Goal: Feedback & Contribution: Contribute content

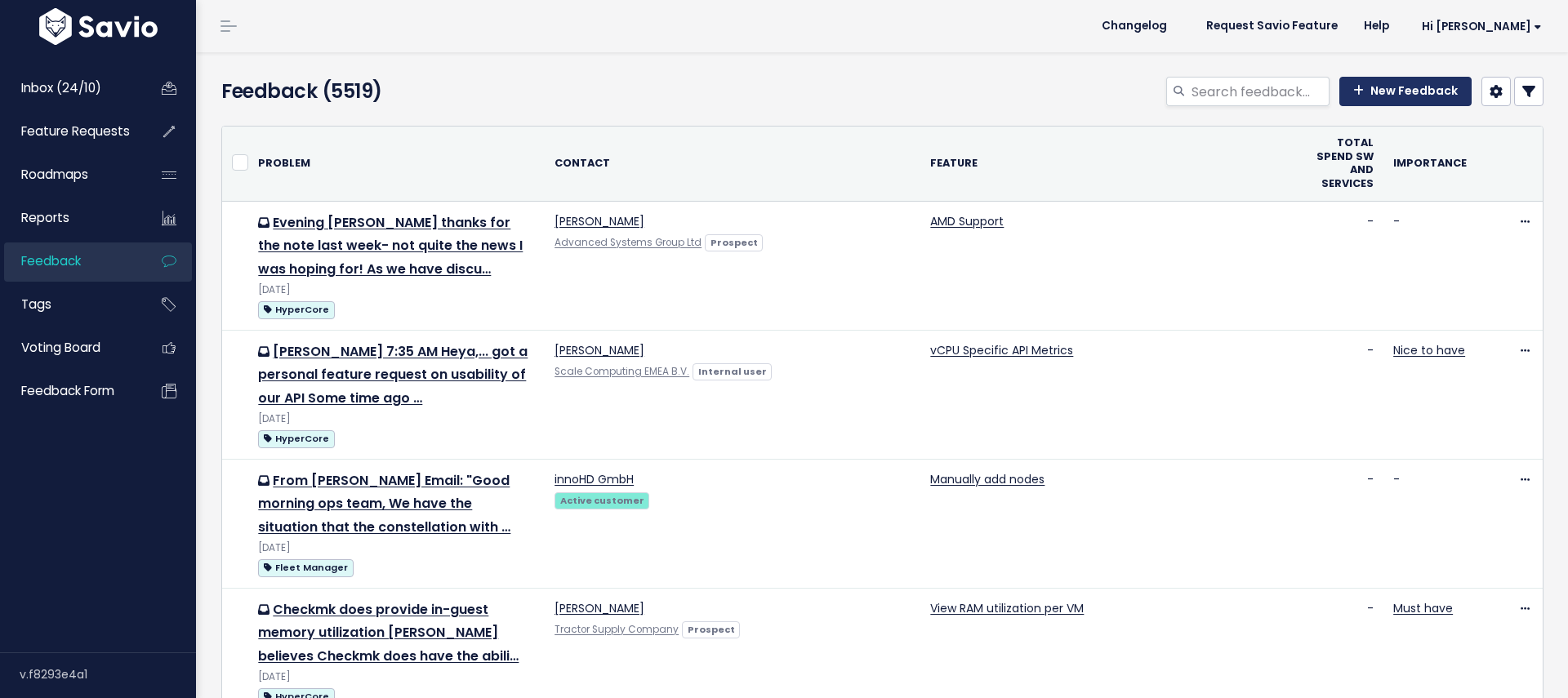
click at [1369, 96] on link "New Feedback" at bounding box center [1405, 92] width 132 height 29
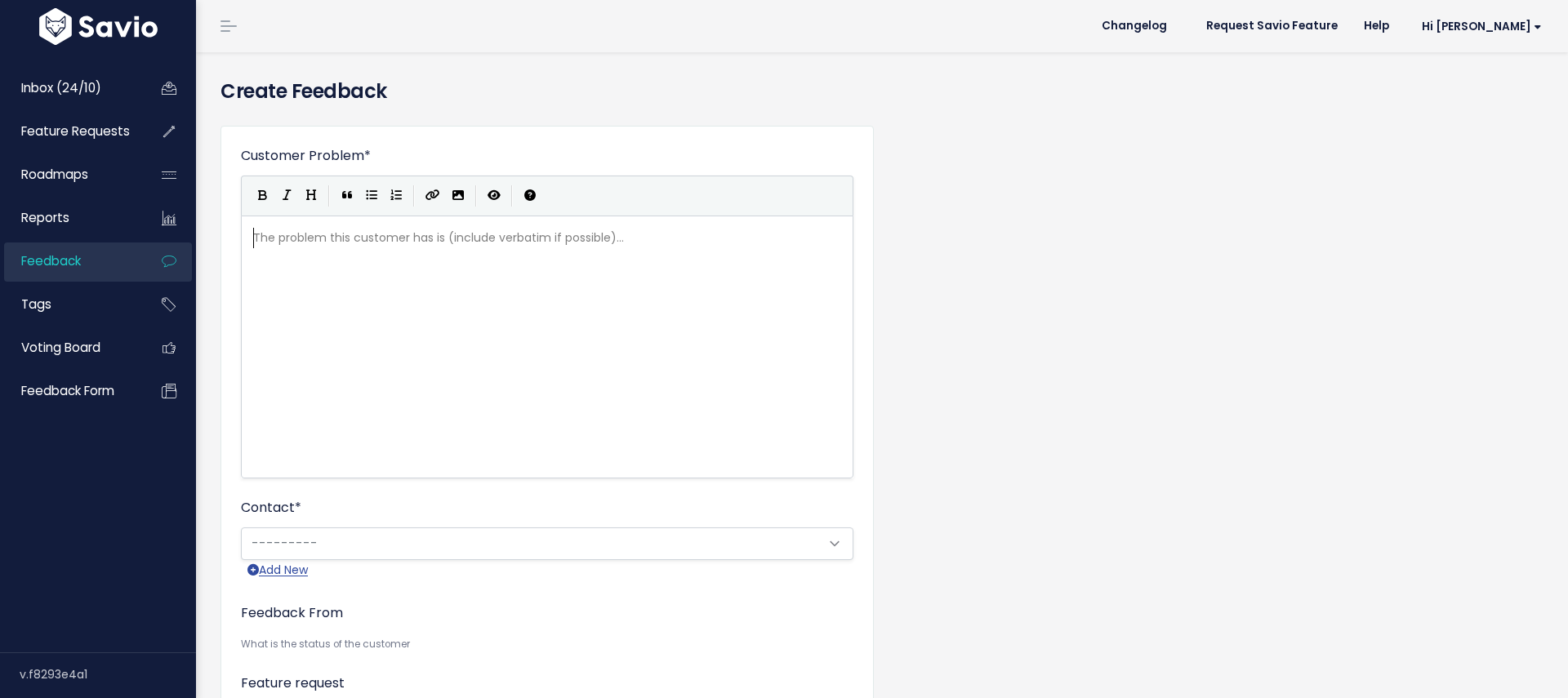
scroll to position [2, 0]
click at [369, 239] on pre "​" at bounding box center [547, 238] width 594 height 20
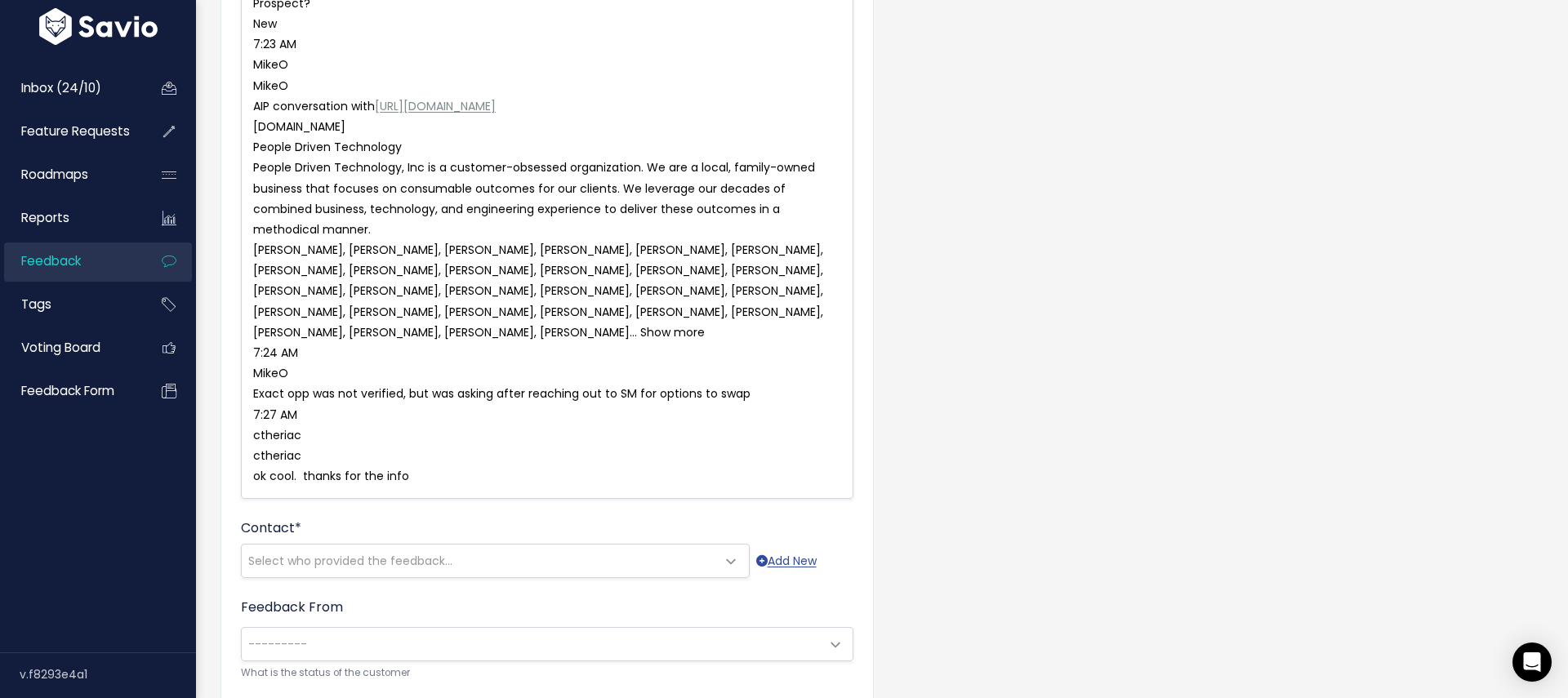
scroll to position [562, 0]
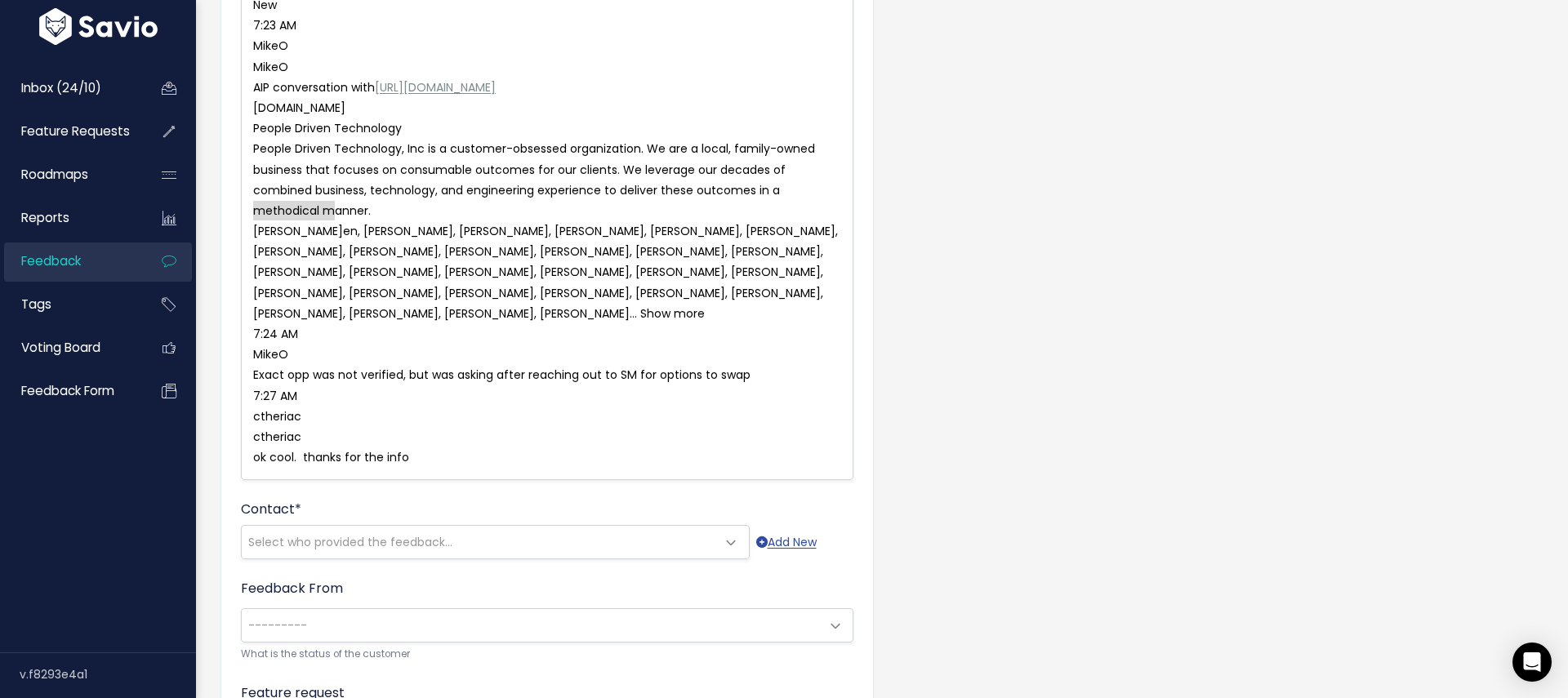
type textarea "[PERSON_NAME]"
drag, startPoint x: 350, startPoint y: 211, endPoint x: 227, endPoint y: 211, distance: 123.0
click at [380, 530] on span "Select who provided the feedback..." at bounding box center [479, 542] width 474 height 33
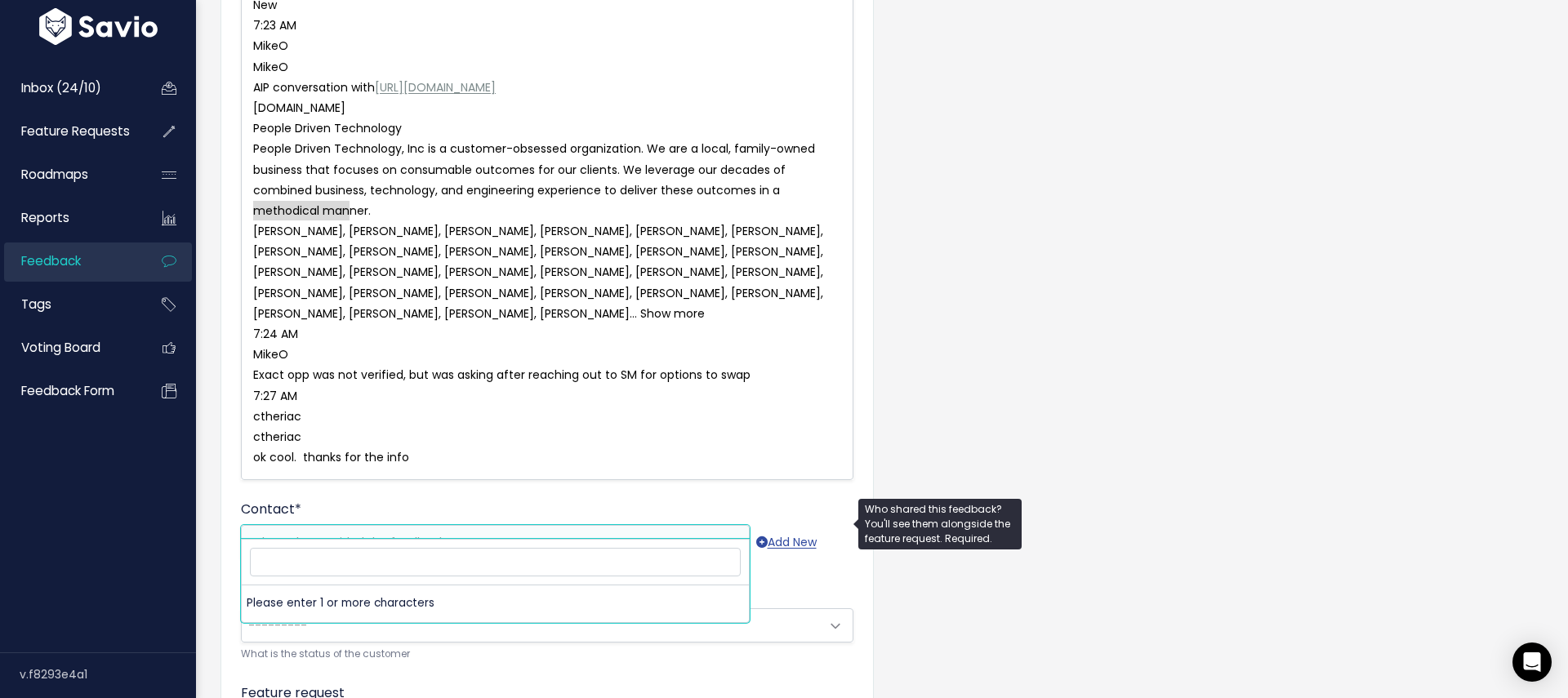
type input "[PERSON_NAME]"
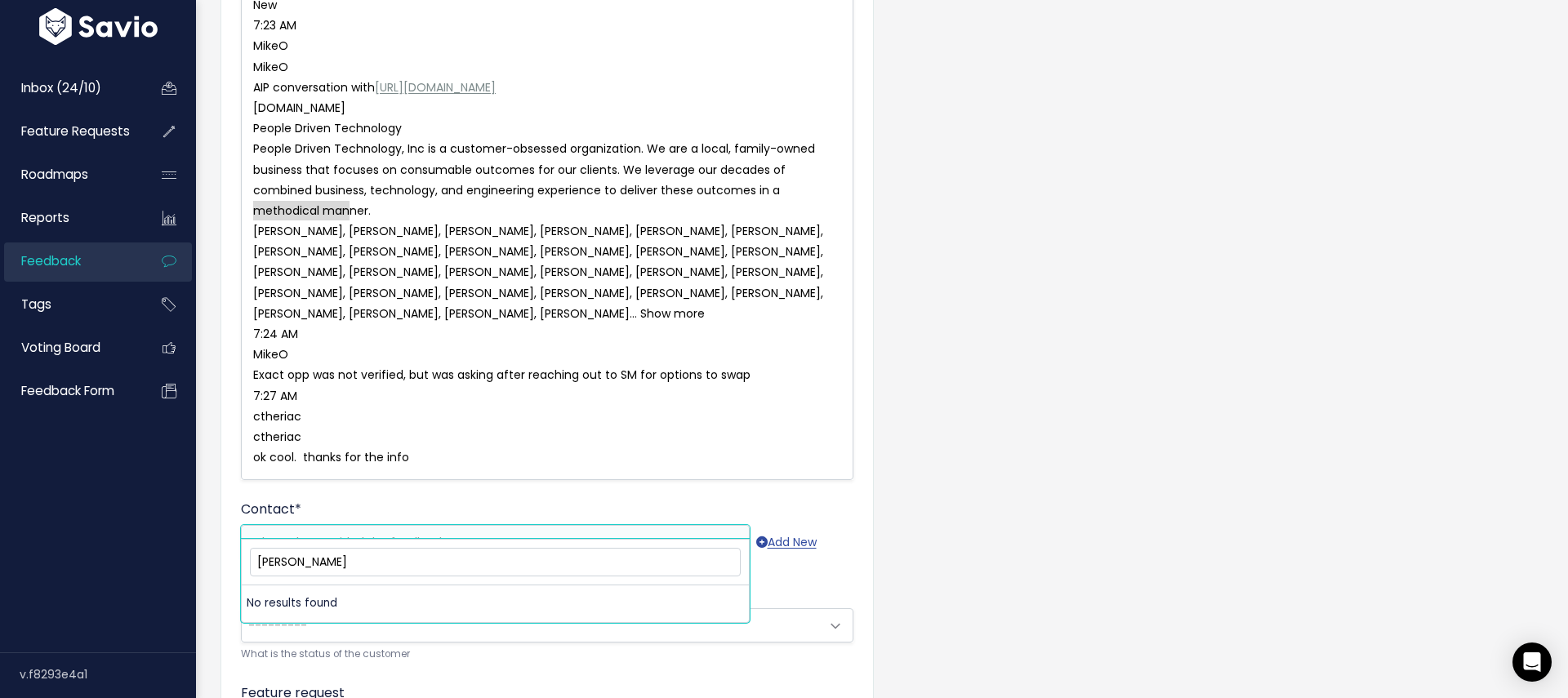
drag, startPoint x: 361, startPoint y: 561, endPoint x: 227, endPoint y: 563, distance: 134.0
click at [227, 563] on body "Inbox (24/10) Feature Requests Roadmaps" at bounding box center [784, 281] width 1568 height 1686
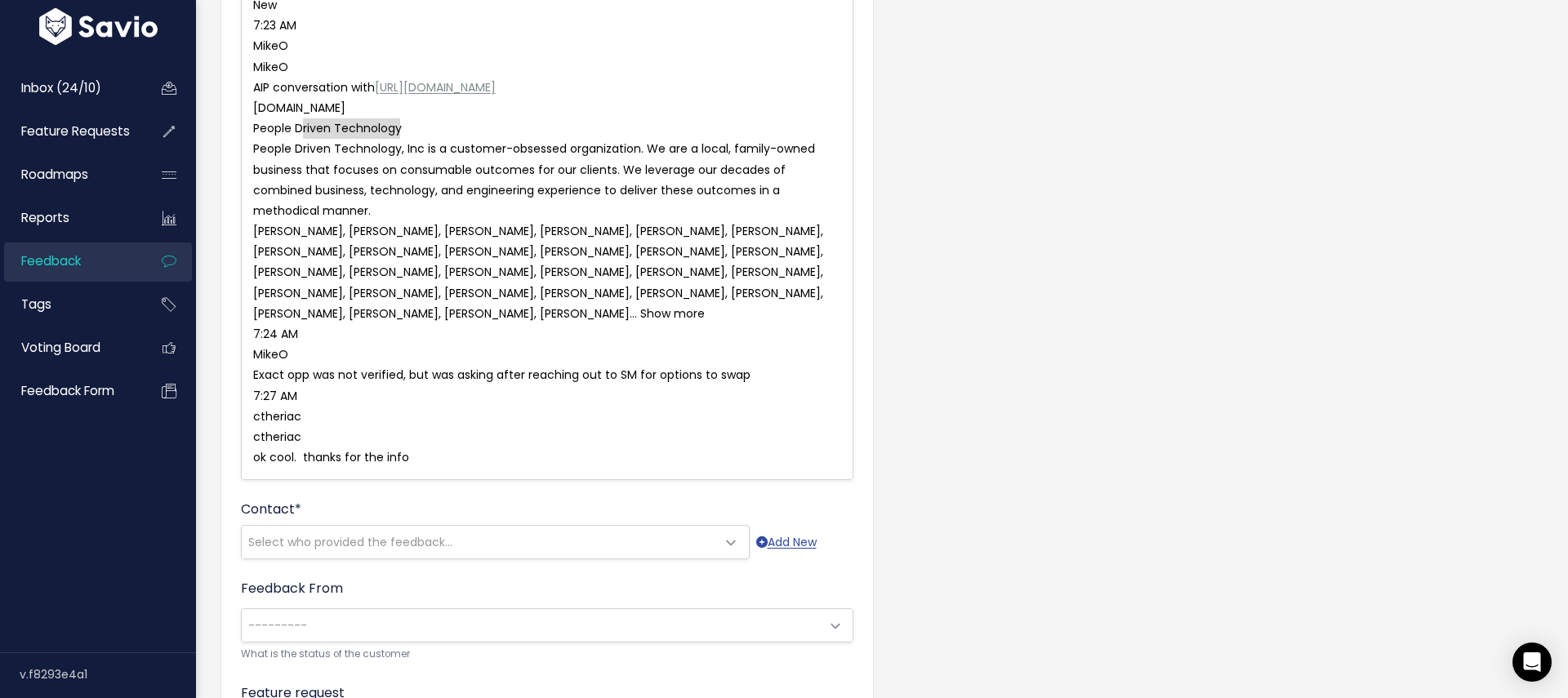
type textarea "People Driven Technology"
drag, startPoint x: 414, startPoint y: 131, endPoint x: 235, endPoint y: 129, distance: 179.0
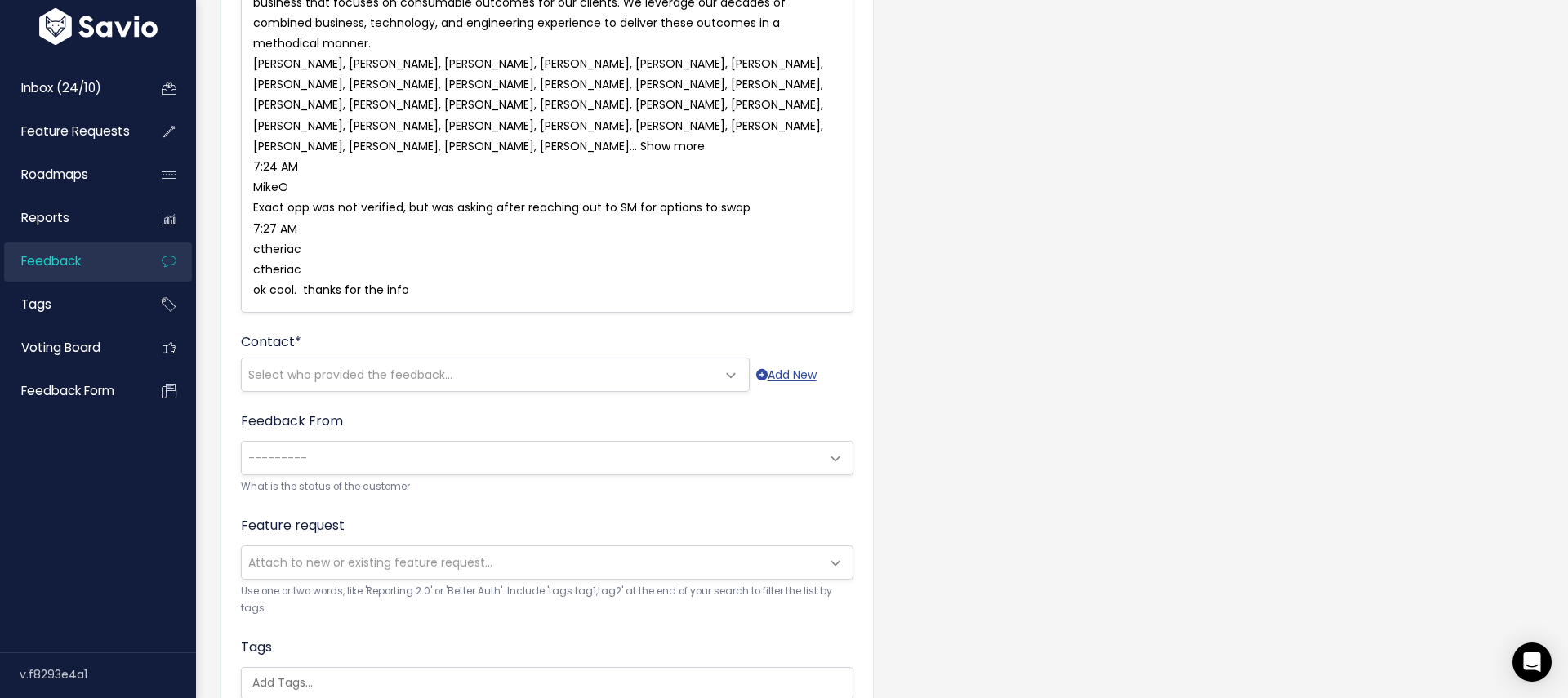
scroll to position [750, 0]
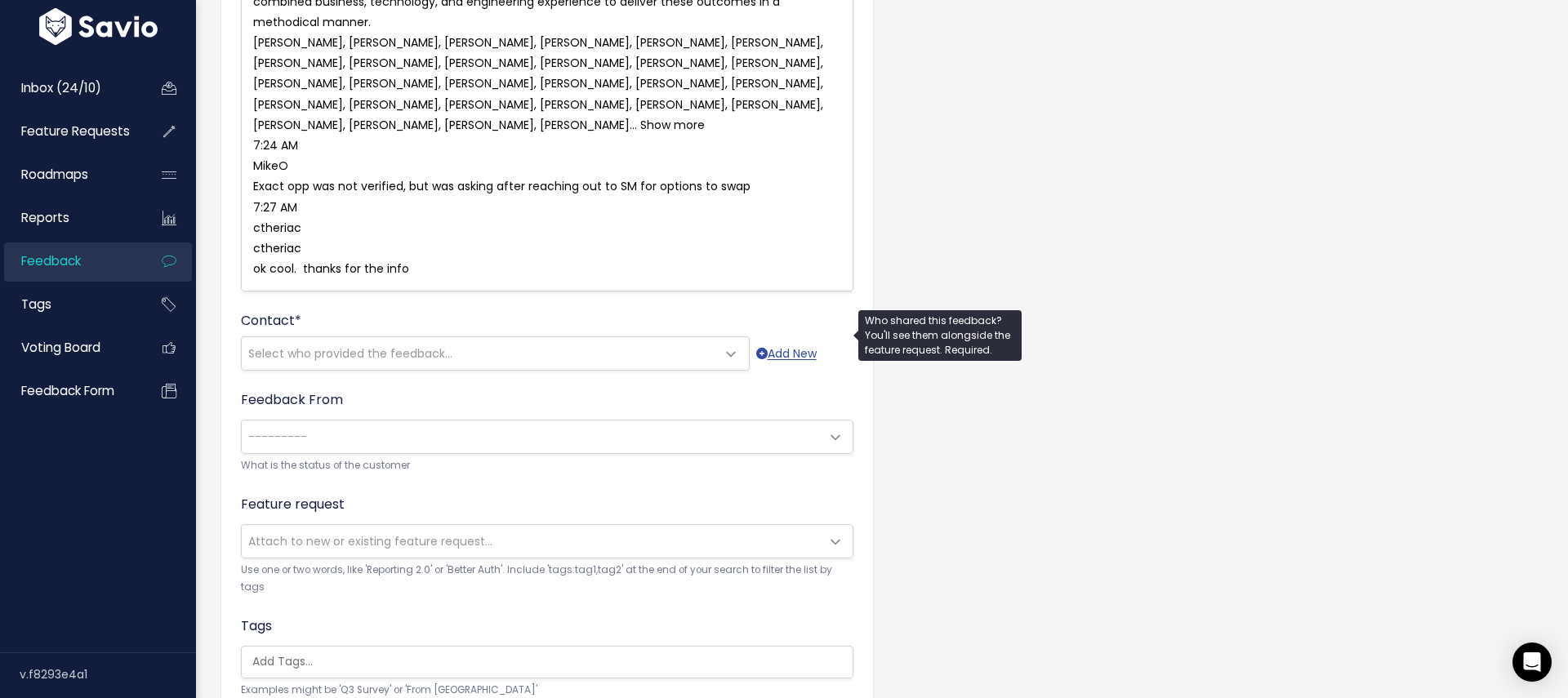
click at [430, 346] on span "Select who provided the feedback..." at bounding box center [351, 354] width 204 height 16
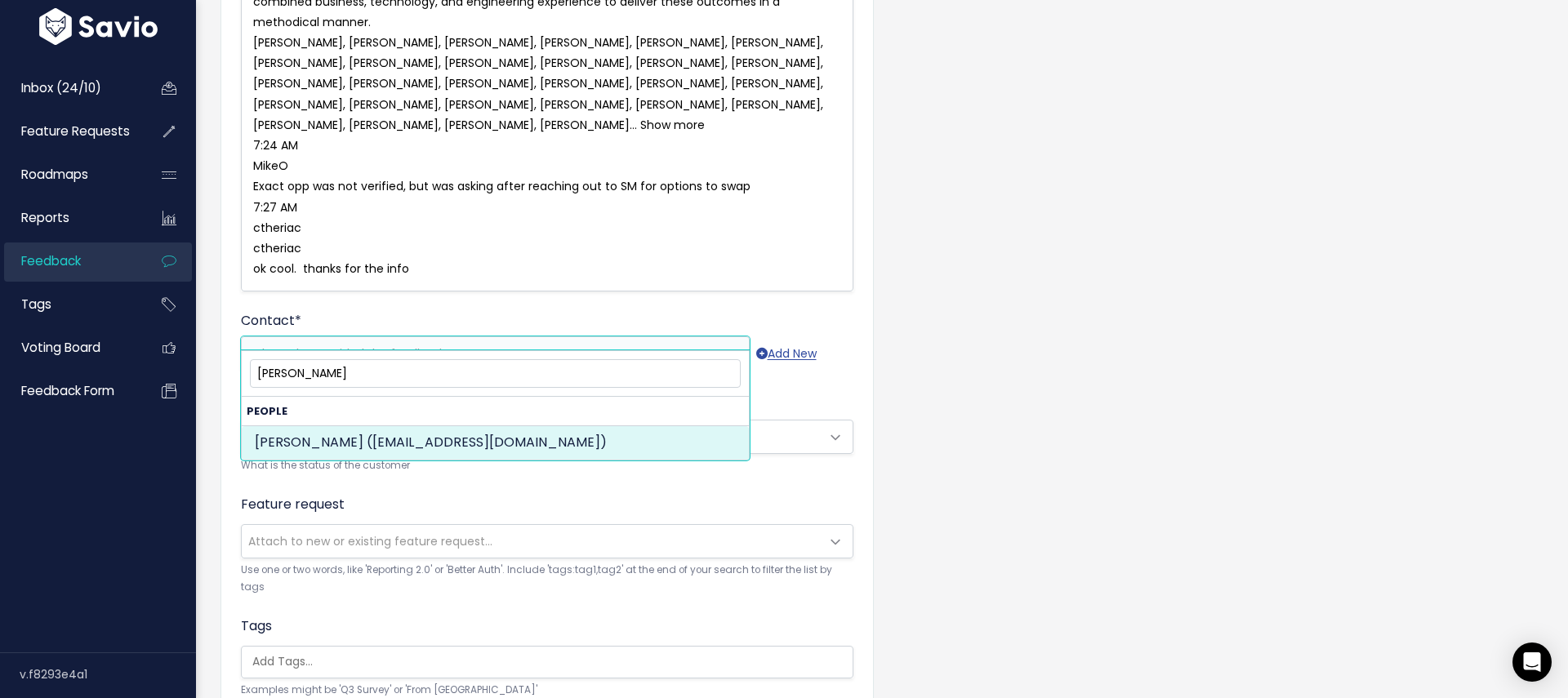
type input "[PERSON_NAME]"
select select "87536048"
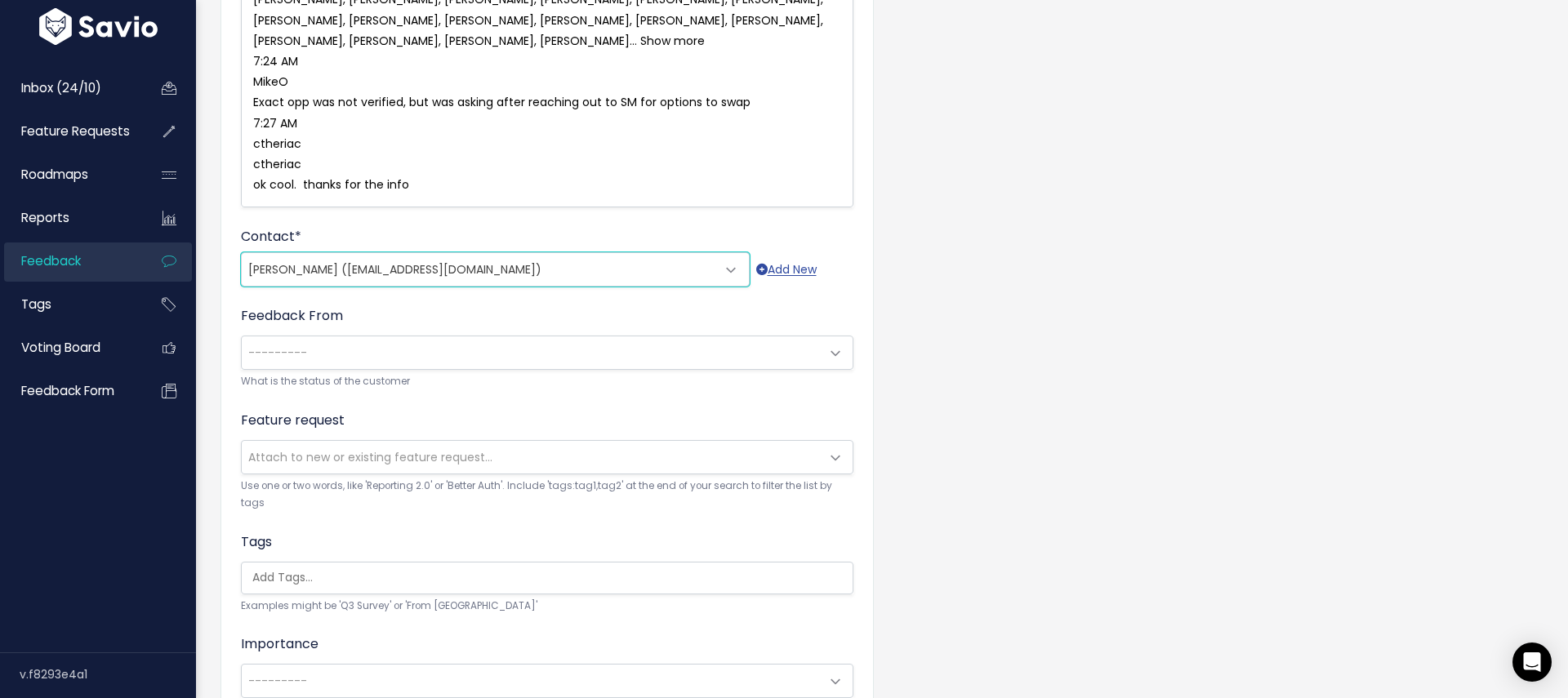
scroll to position [853, 0]
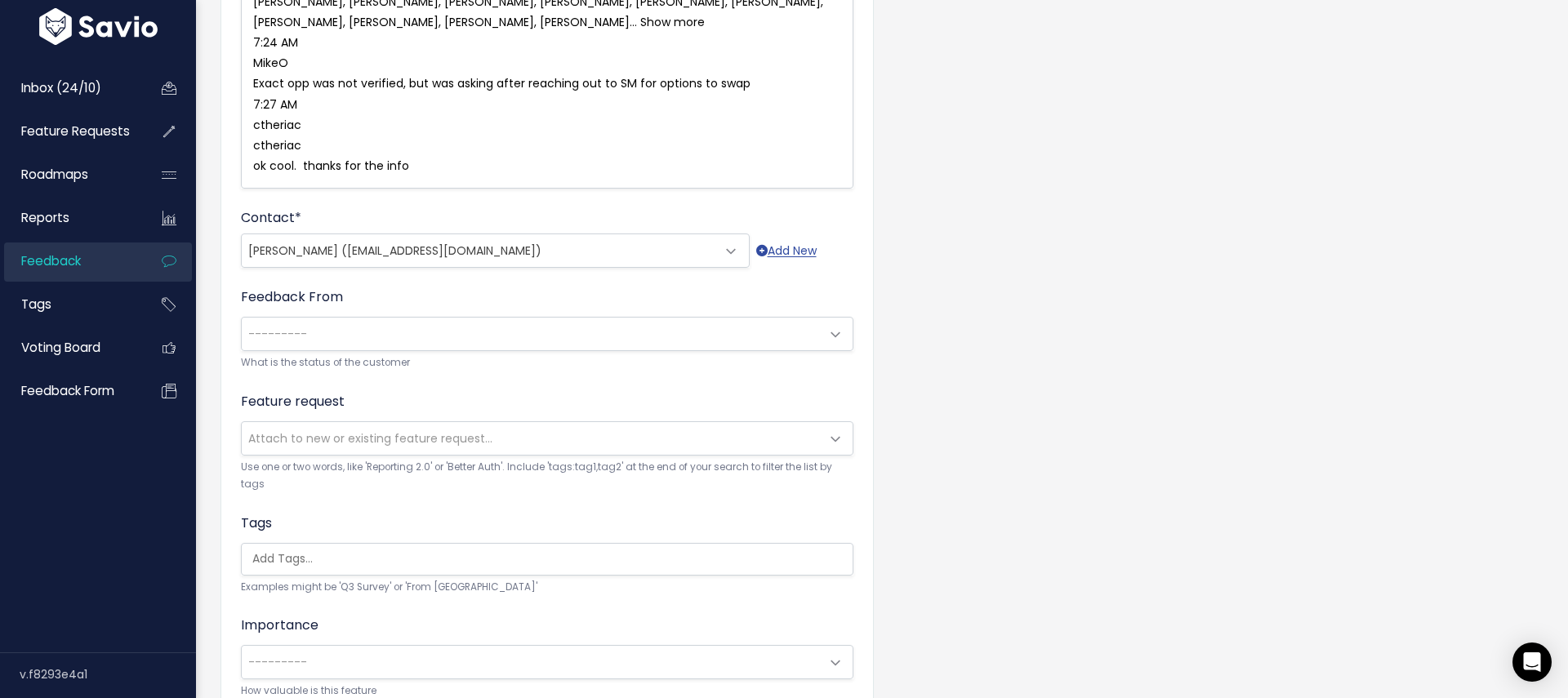
click at [326, 318] on span "---------" at bounding box center [531, 334] width 578 height 33
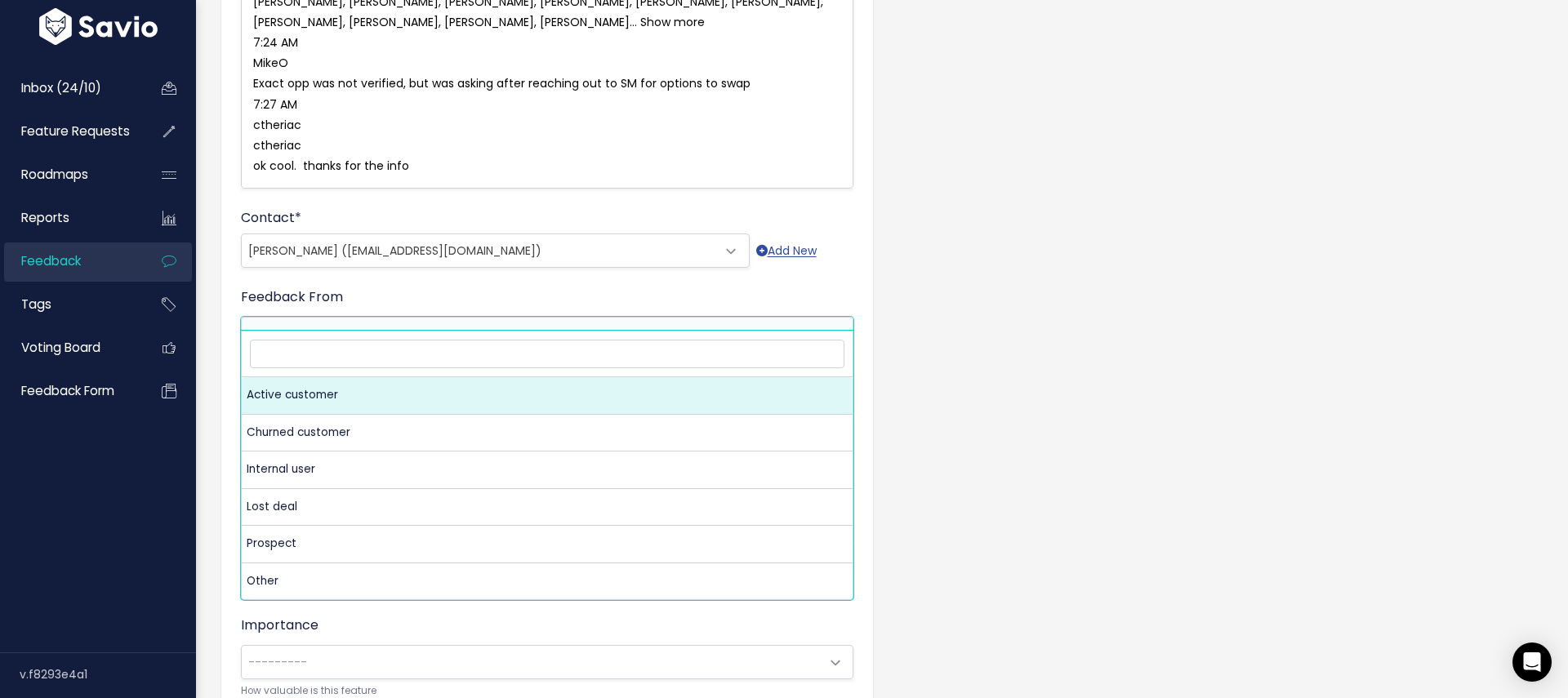
select select "ACTIVE"
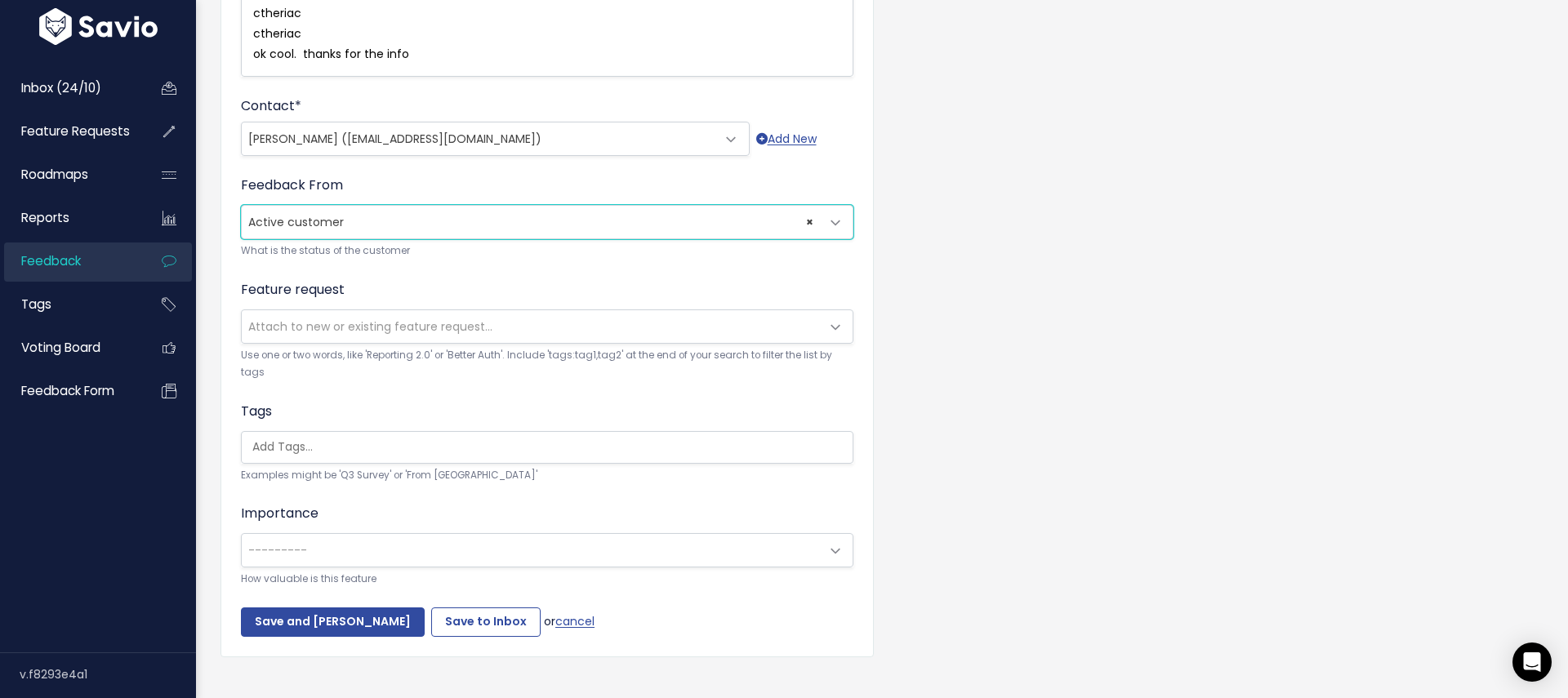
scroll to position [968, 0]
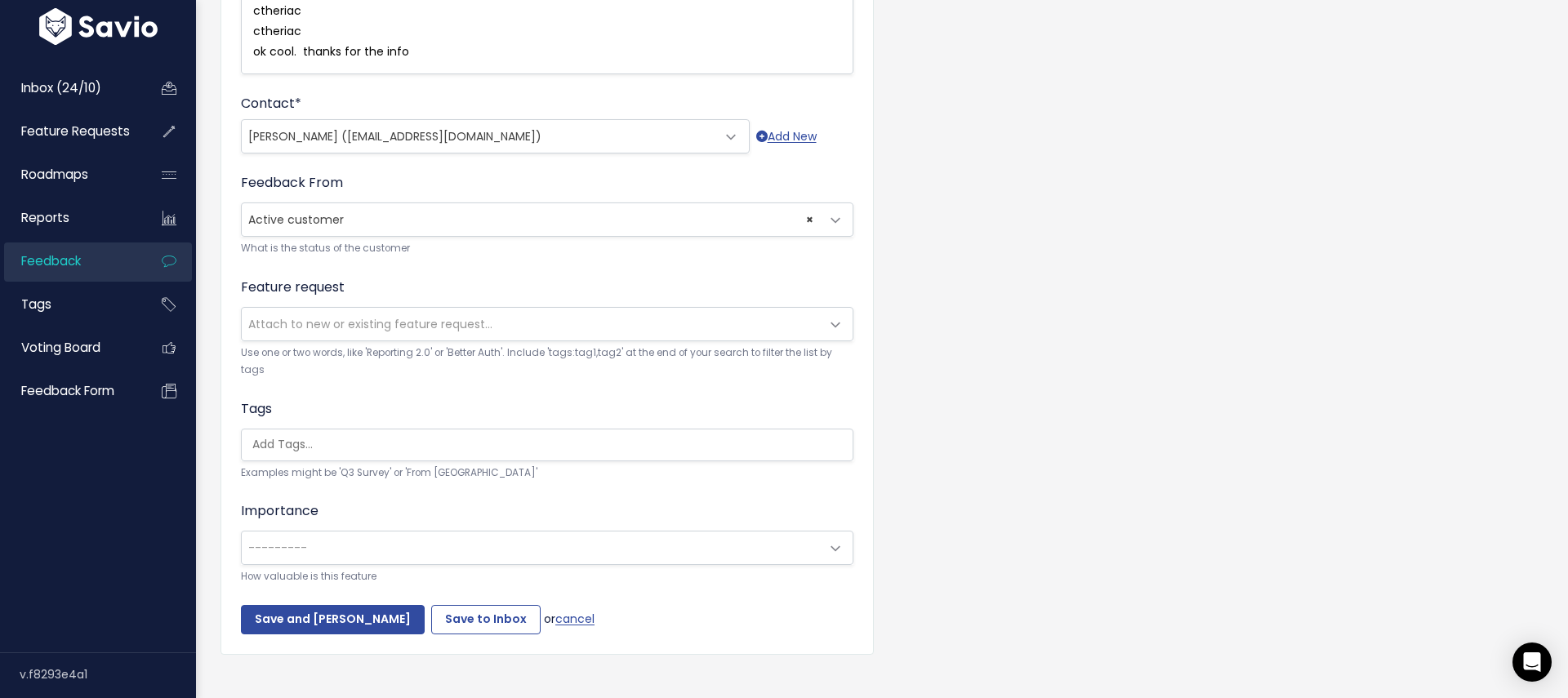
click at [524, 308] on span "Attach to new or existing feature request..." at bounding box center [531, 324] width 578 height 33
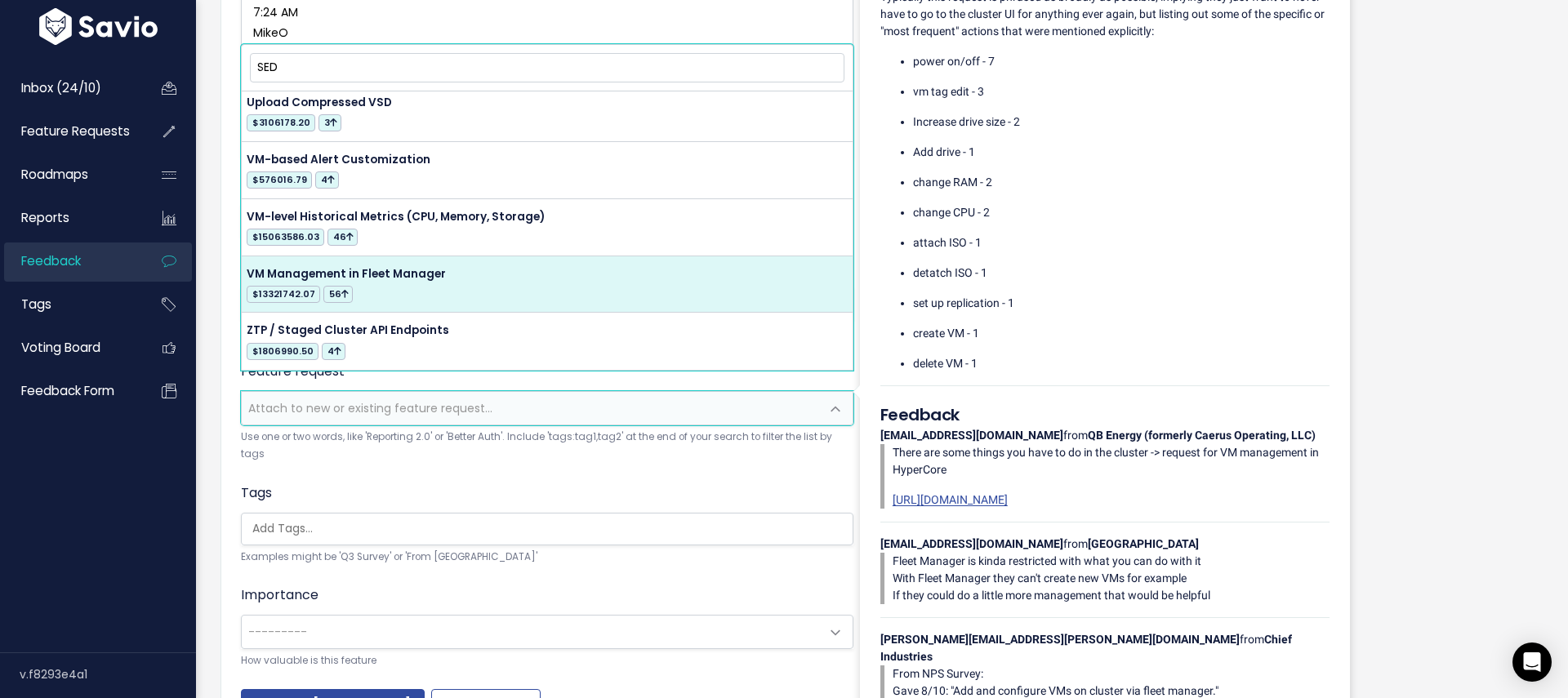
scroll to position [780, 0]
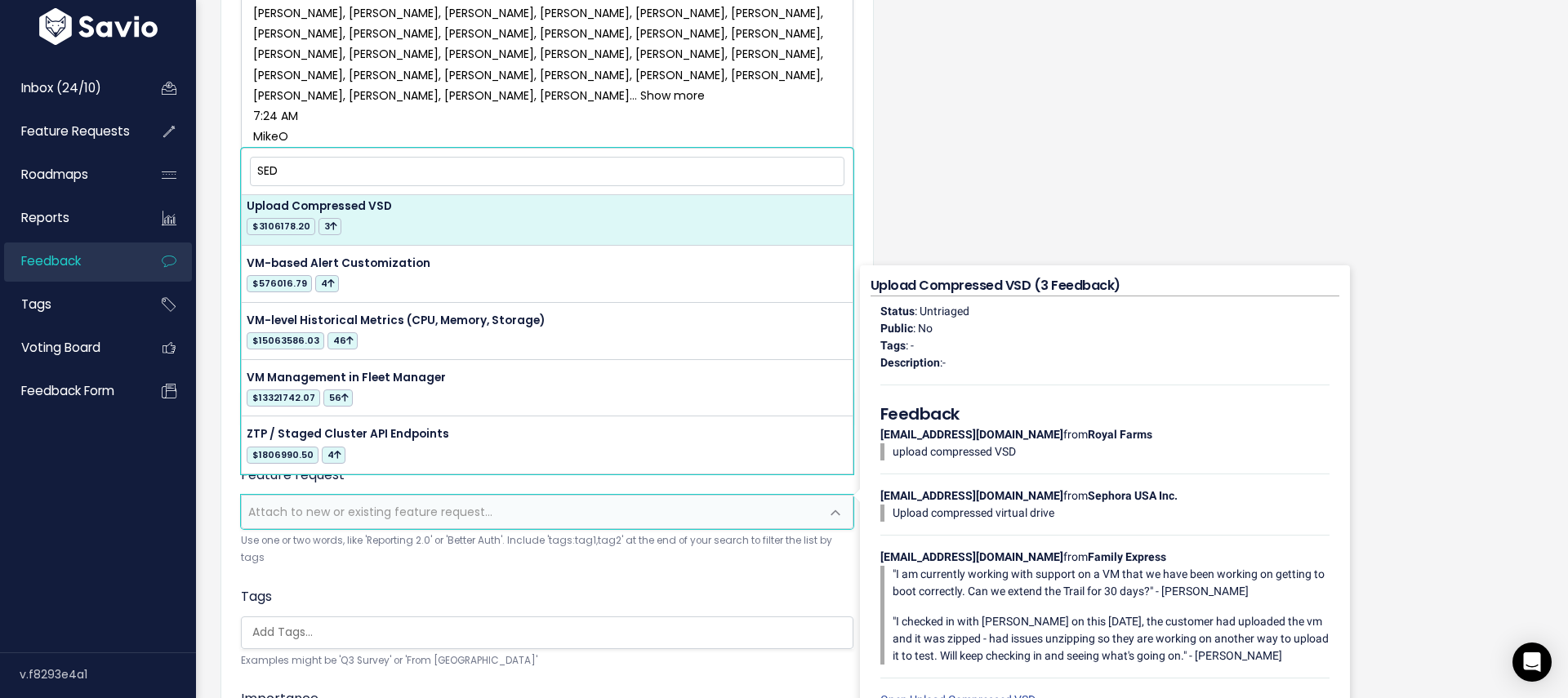
click at [295, 179] on input "SED" at bounding box center [547, 171] width 594 height 29
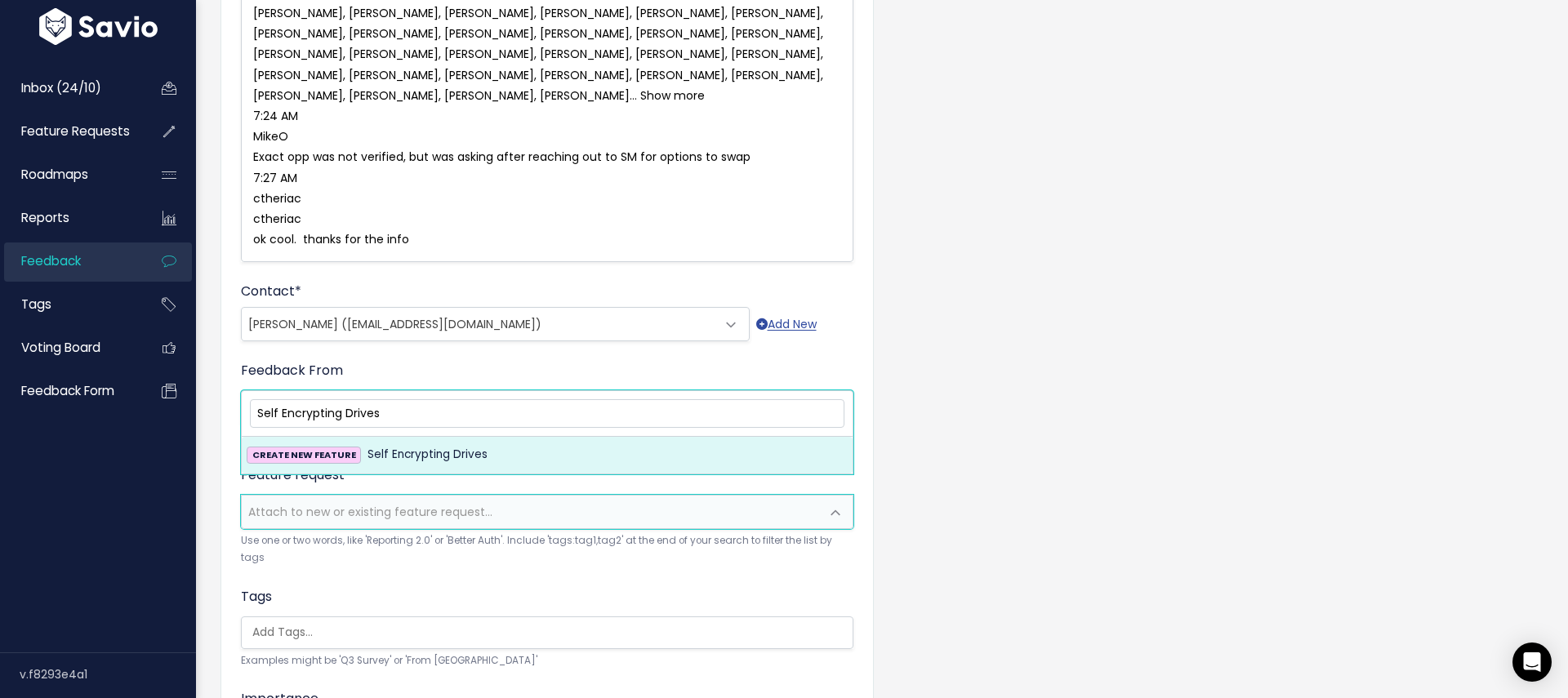
type input "Self Encrypting Drives"
click at [412, 455] on span "Self Encrypting Drives" at bounding box center [428, 454] width 120 height 20
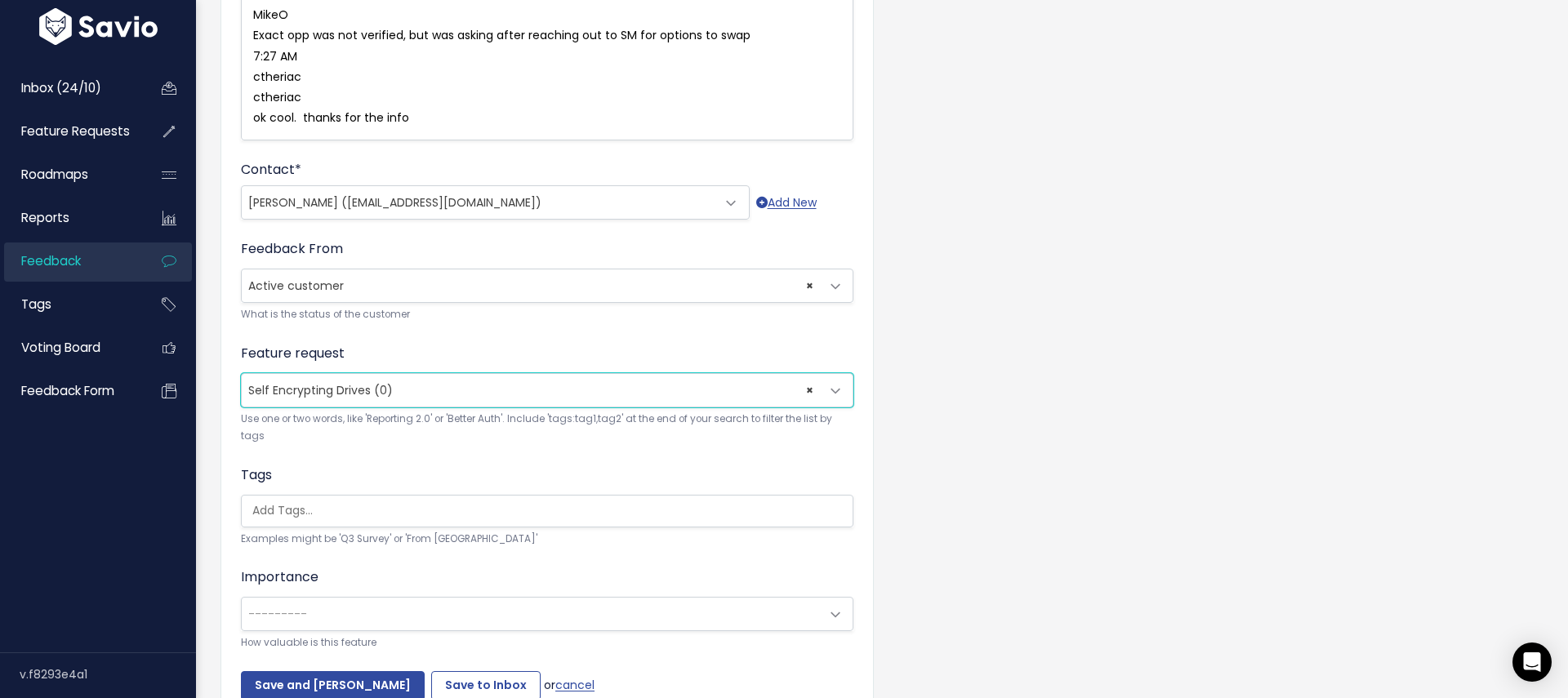
scroll to position [903, 0]
click at [267, 500] on input "search" at bounding box center [551, 508] width 611 height 17
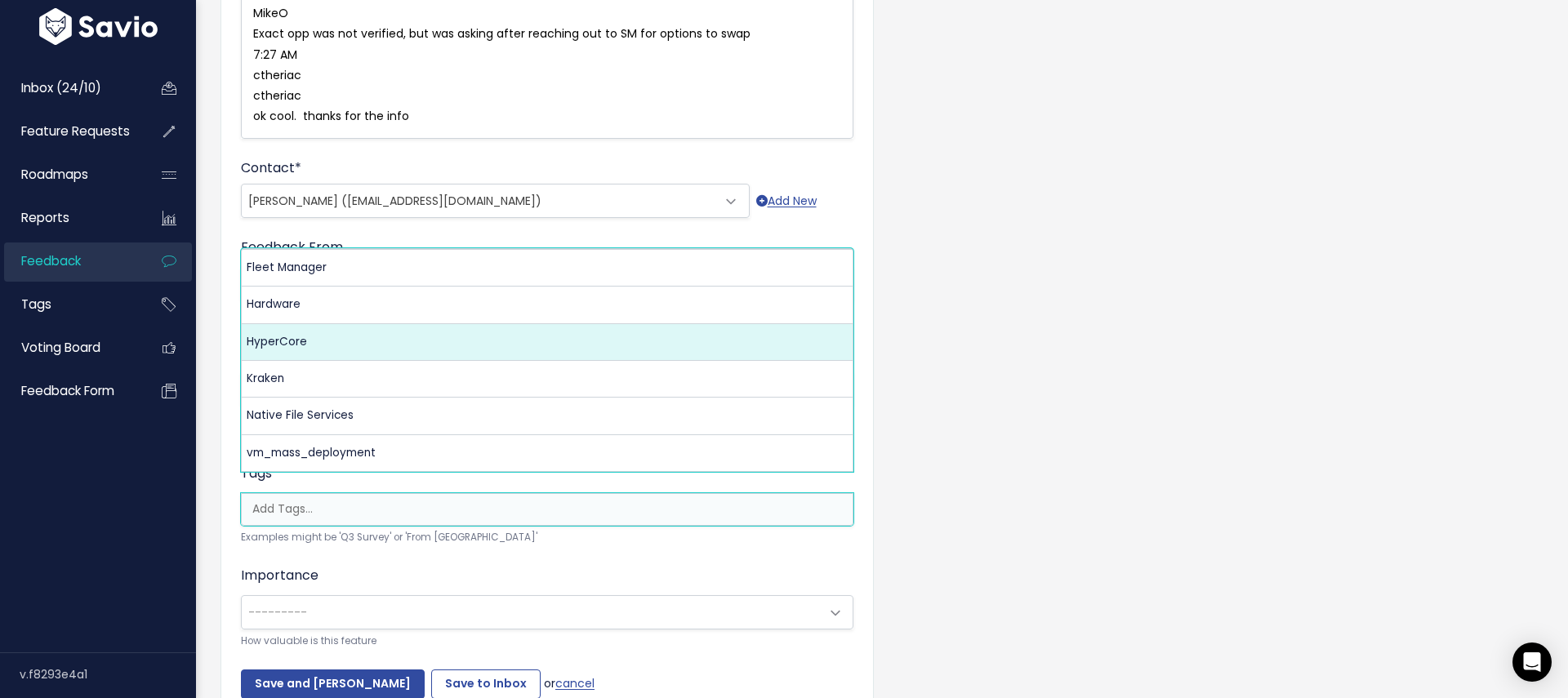
select select "3550"
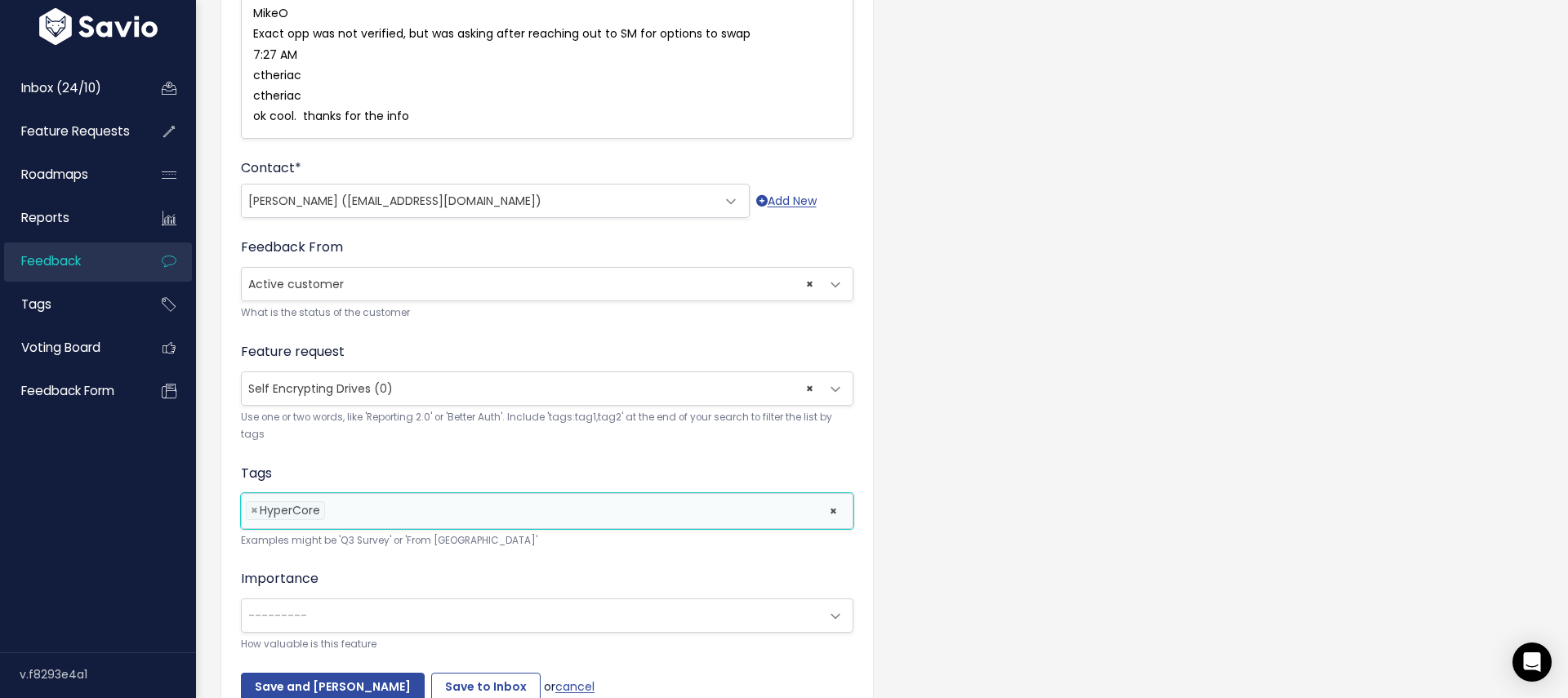
scroll to position [971, 0]
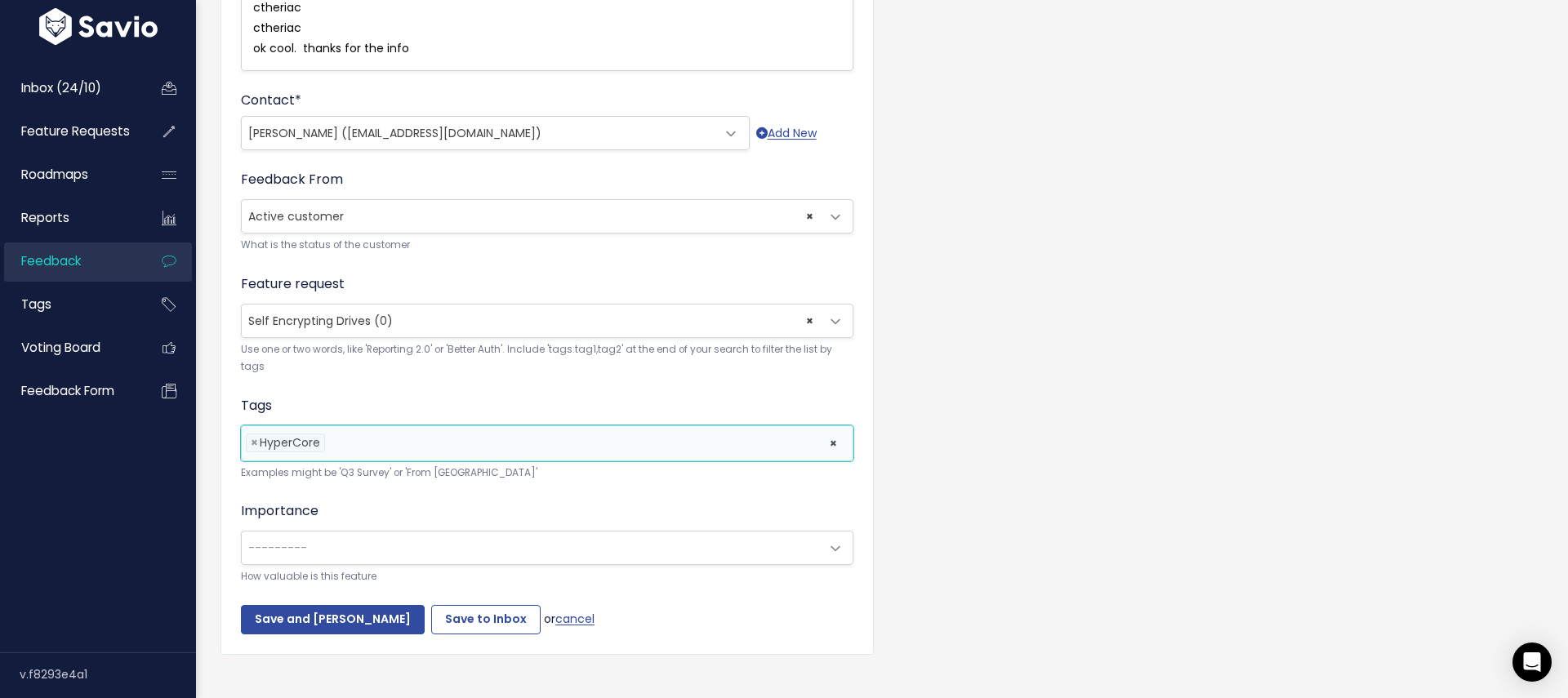
click at [320, 531] on span "---------" at bounding box center [531, 548] width 578 height 33
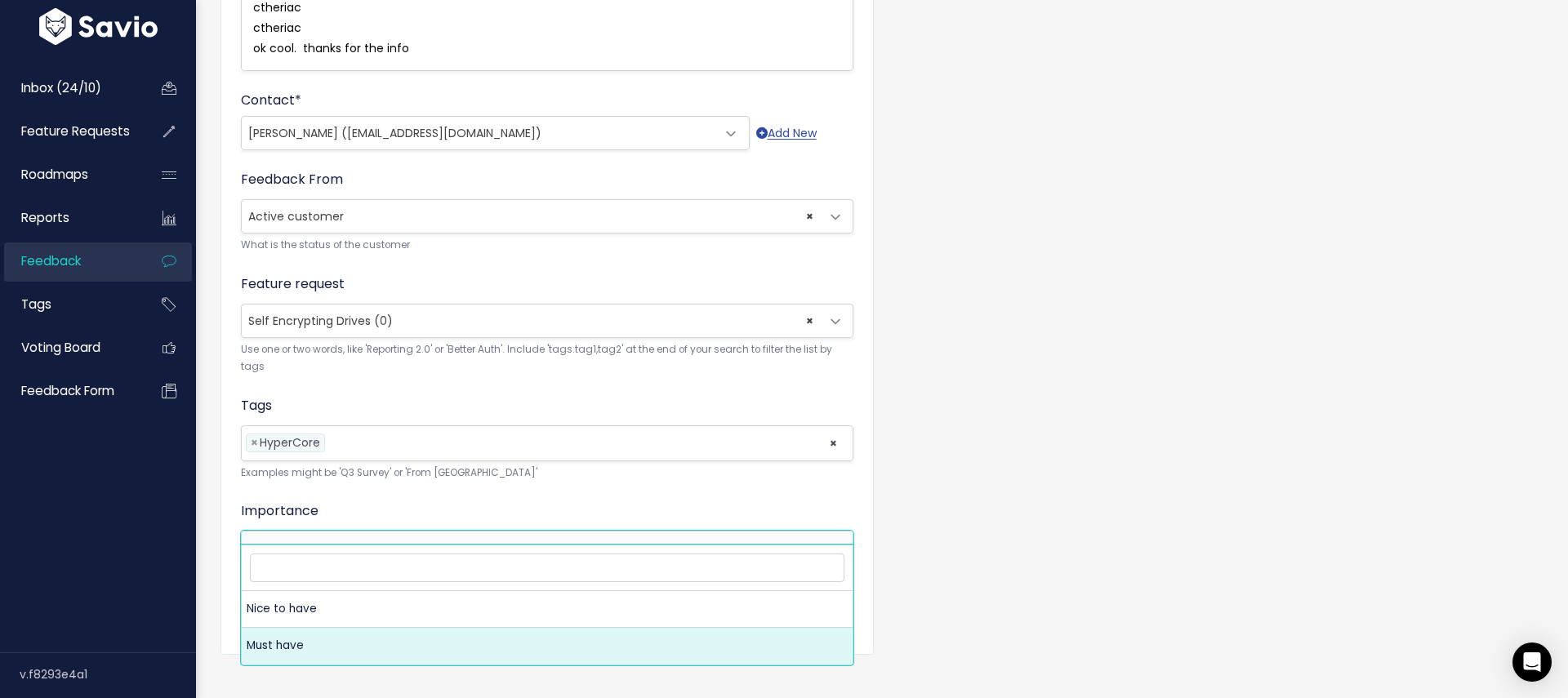
select select "MUST_HAVE"
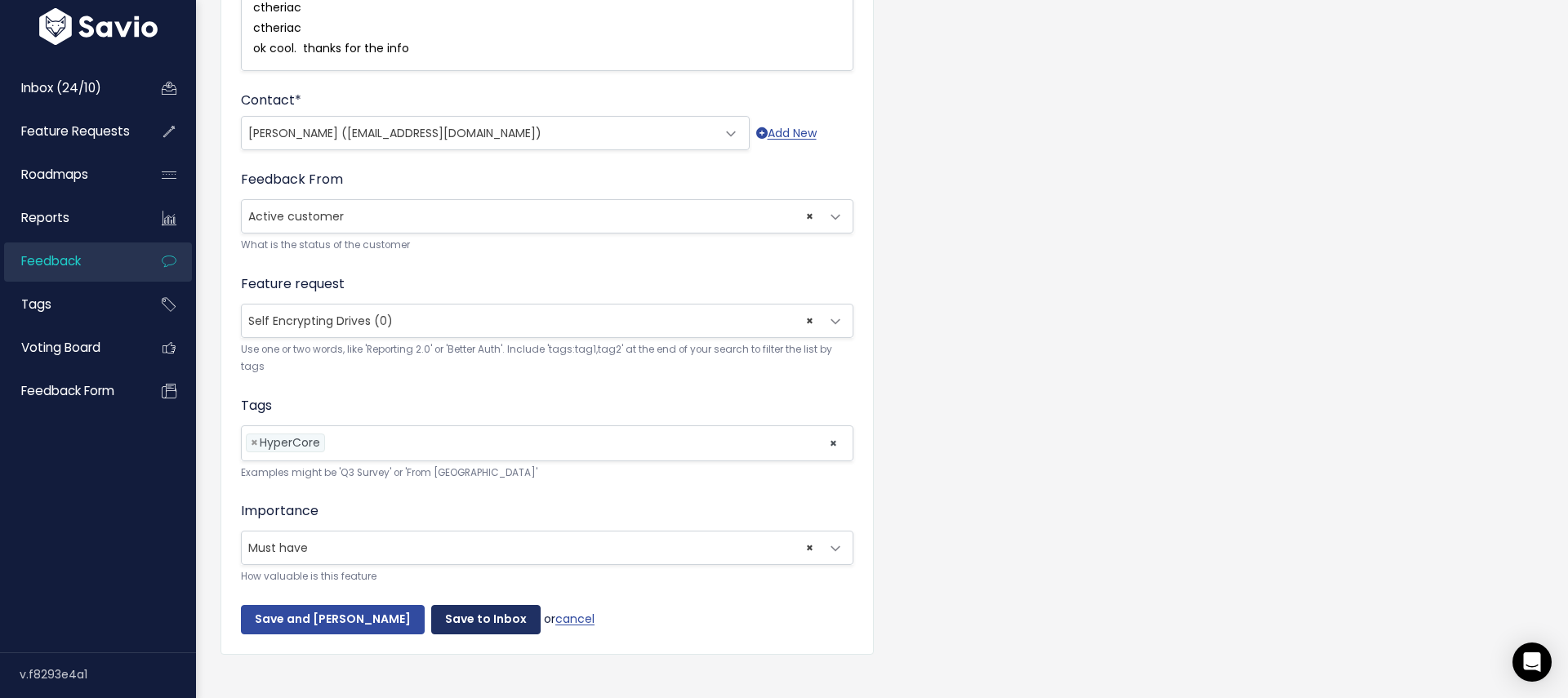
click at [431, 605] on input "Save to Inbox" at bounding box center [486, 620] width 110 height 29
